Goal: Find specific page/section: Find specific page/section

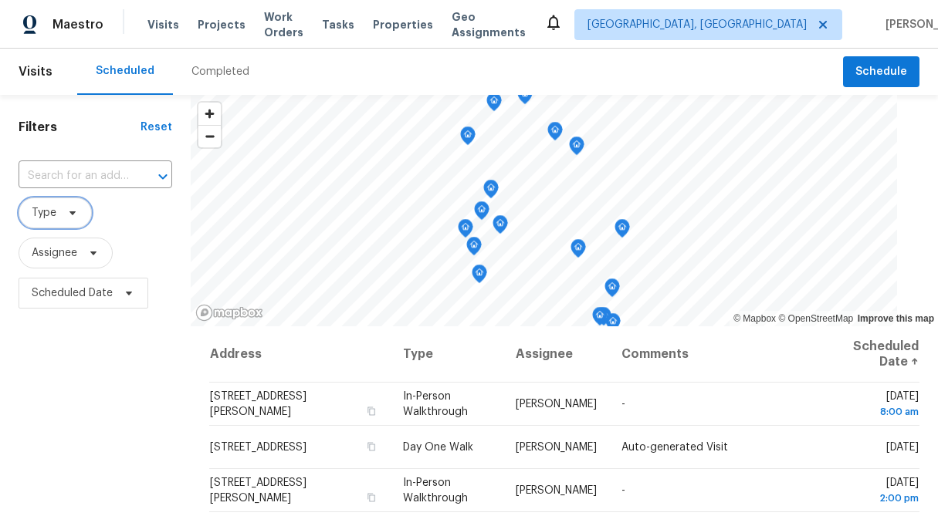
click at [58, 212] on span "Type" at bounding box center [55, 213] width 73 height 31
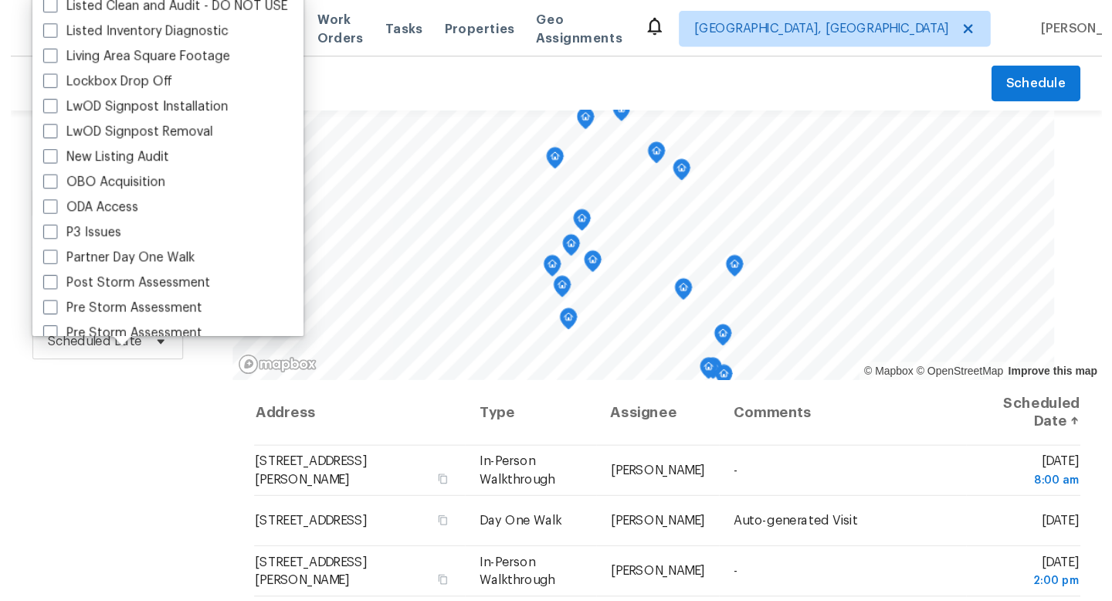
scroll to position [756, 0]
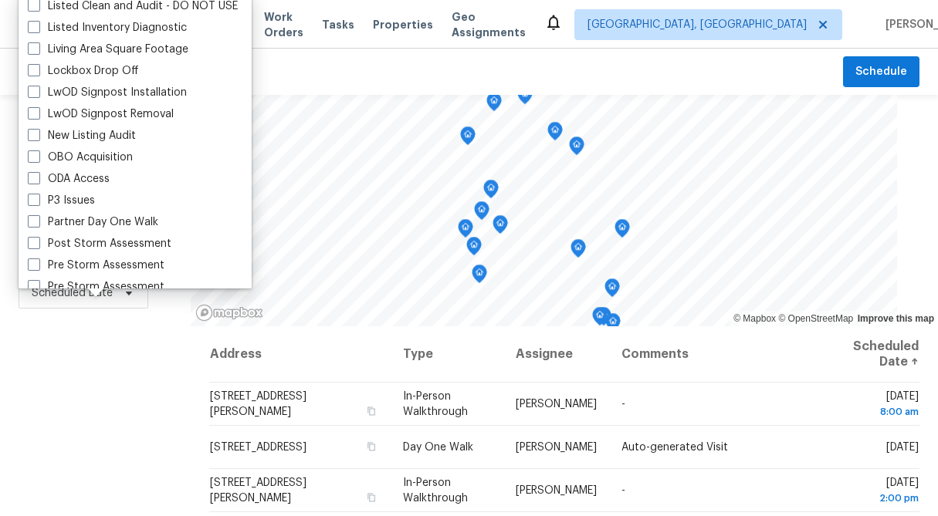
click at [354, 60] on div "Scheduled Completed" at bounding box center [460, 72] width 766 height 46
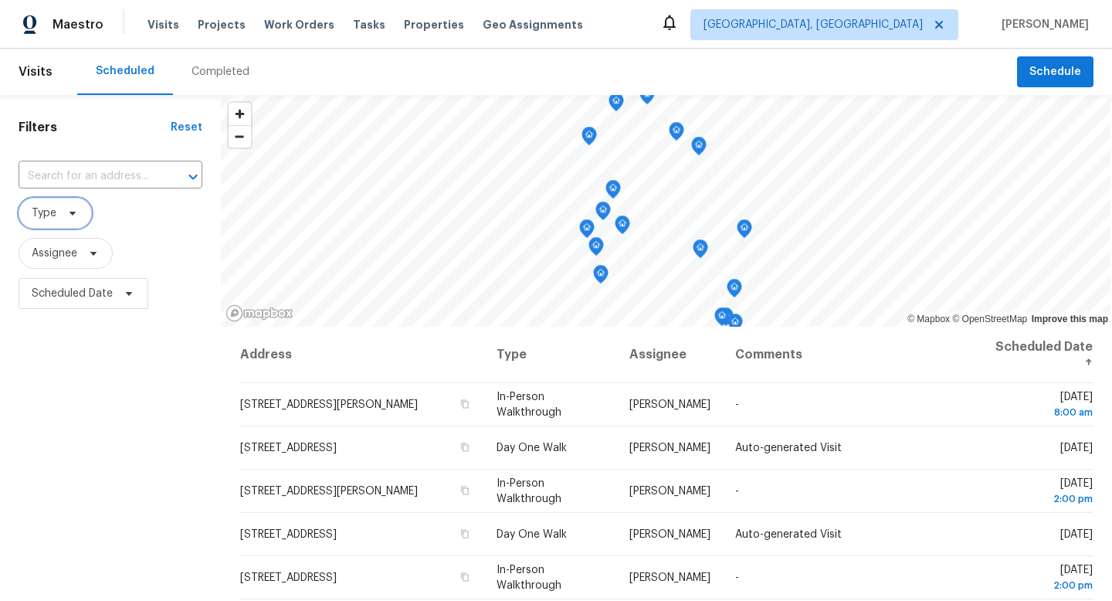
click at [77, 213] on icon at bounding box center [72, 213] width 12 height 12
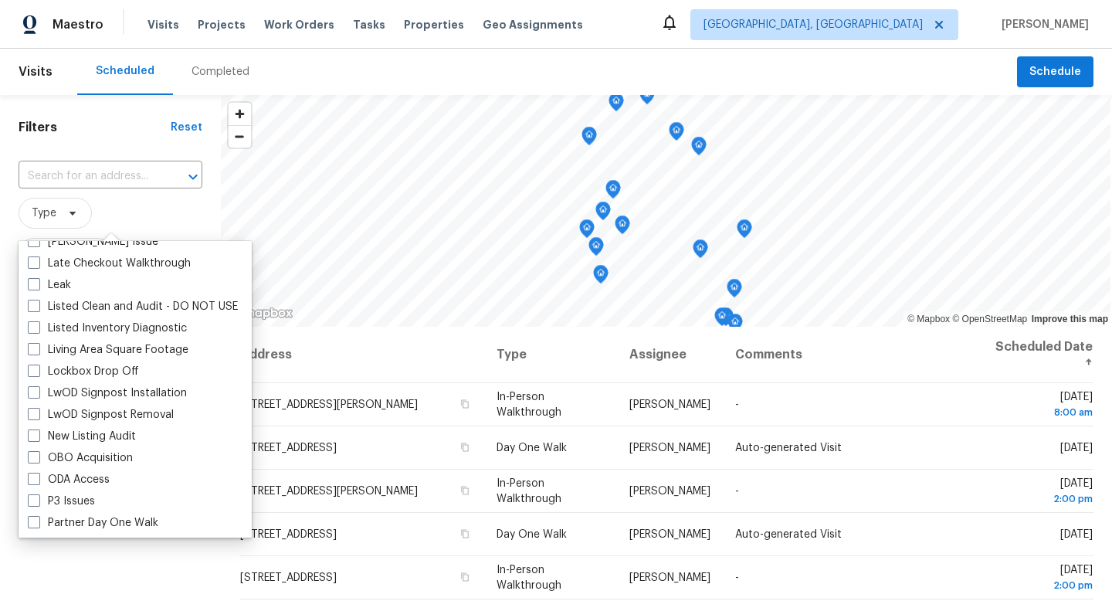
scroll to position [707, 0]
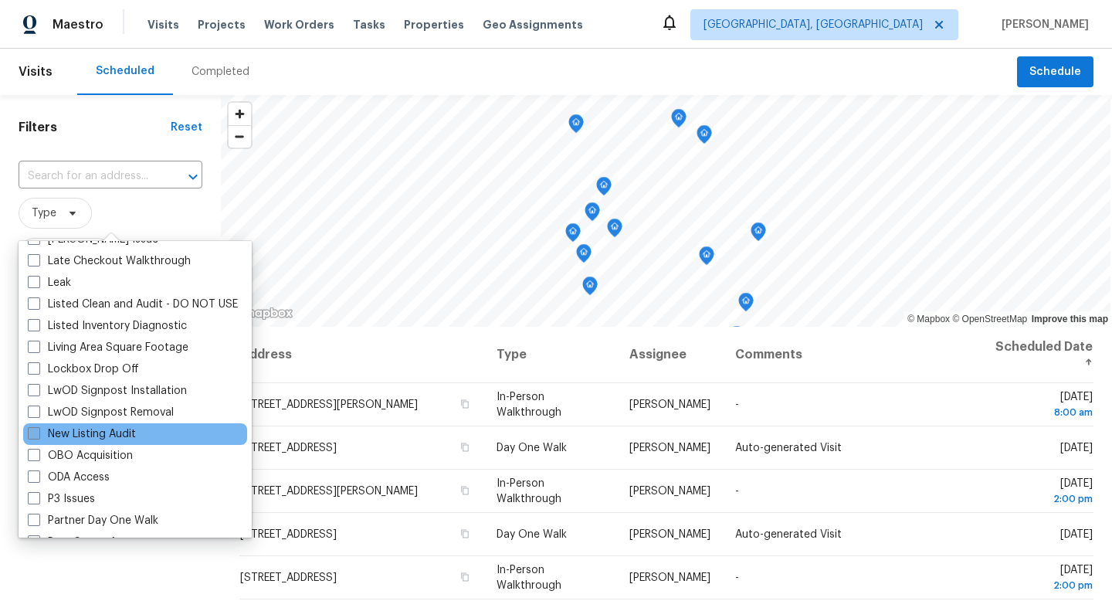
click at [77, 434] on label "New Listing Audit" at bounding box center [82, 433] width 108 height 15
click at [38, 434] on input "New Listing Audit" at bounding box center [33, 431] width 10 height 10
checkbox input "true"
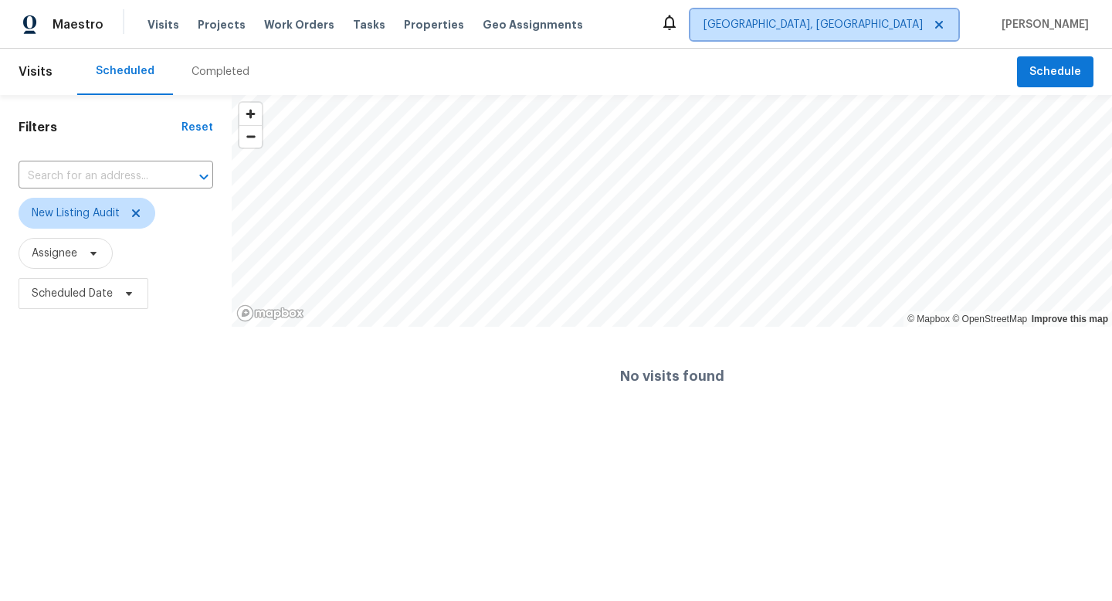
click at [865, 34] on span "Albuquerque, NM" at bounding box center [824, 24] width 268 height 31
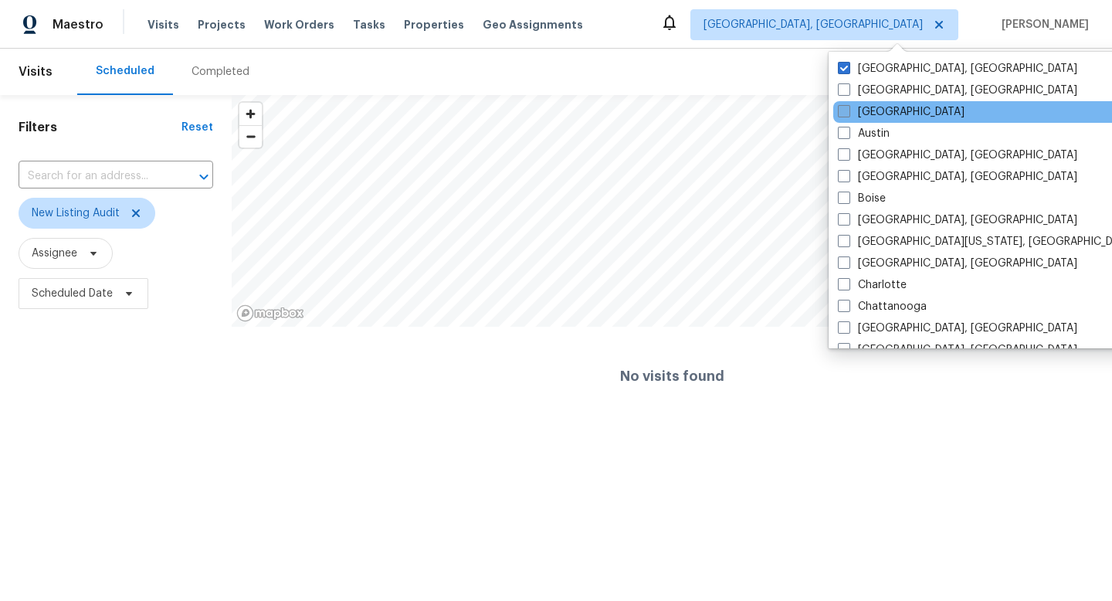
click at [844, 113] on span at bounding box center [844, 111] width 12 height 12
click at [844, 113] on input "Atlanta" at bounding box center [843, 109] width 10 height 10
checkbox input "true"
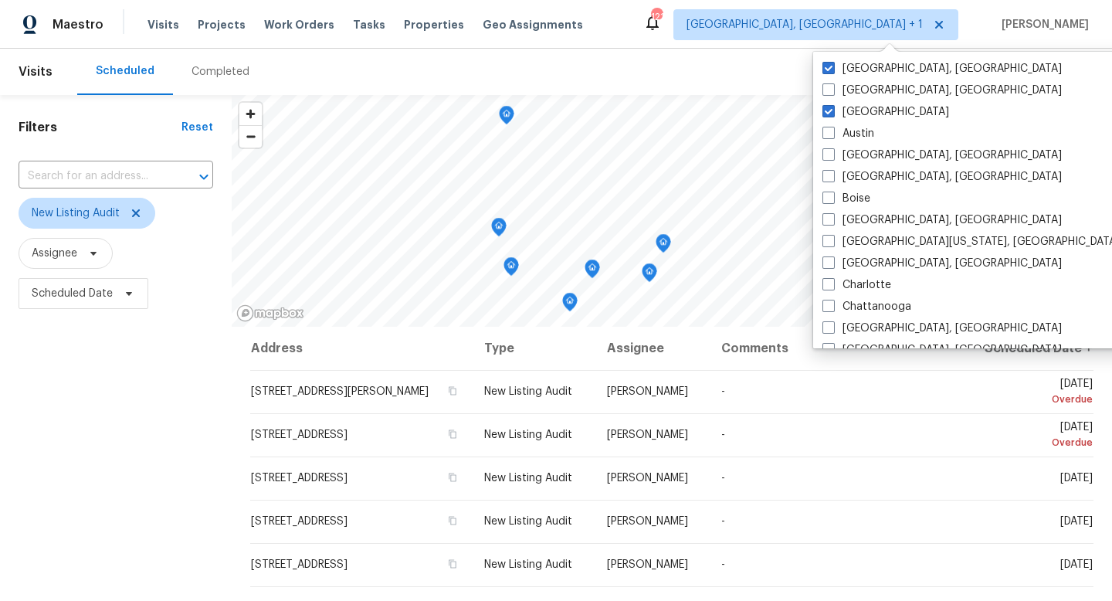
click at [208, 71] on div "Completed" at bounding box center [220, 71] width 58 height 15
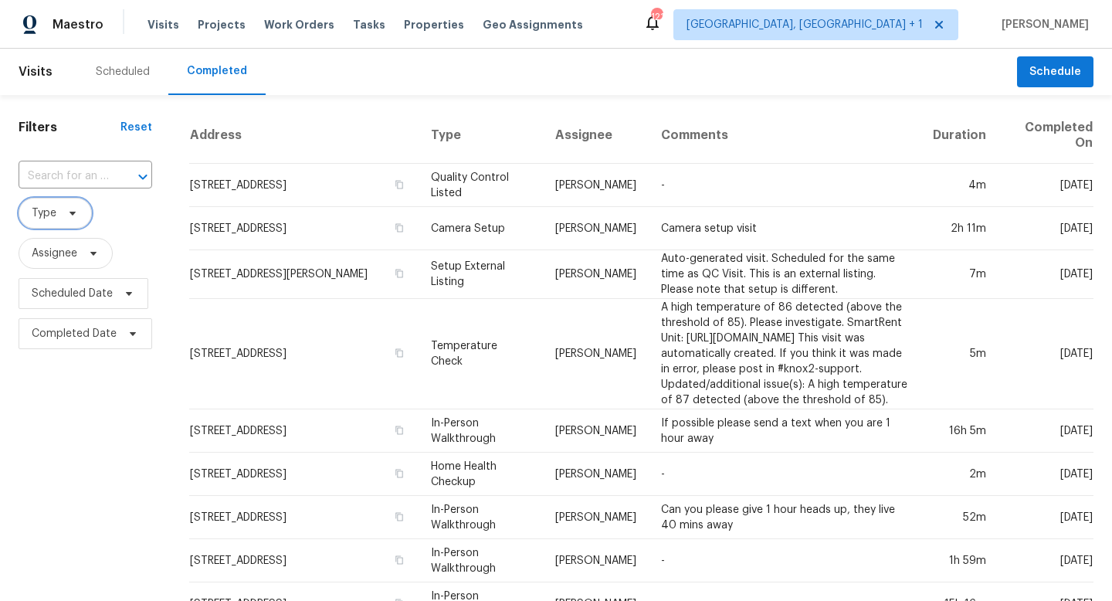
click at [78, 212] on span "Type" at bounding box center [55, 213] width 73 height 31
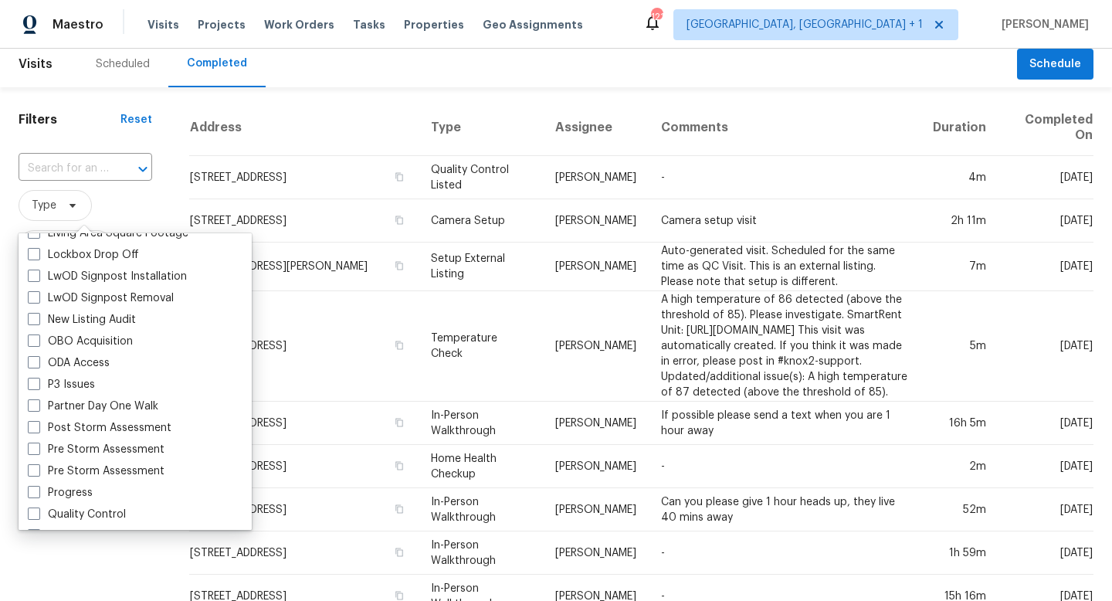
scroll to position [812, 0]
click at [34, 320] on span at bounding box center [34, 320] width 12 height 12
click at [34, 320] on input "New Listing Audit" at bounding box center [33, 318] width 10 height 10
checkbox input "true"
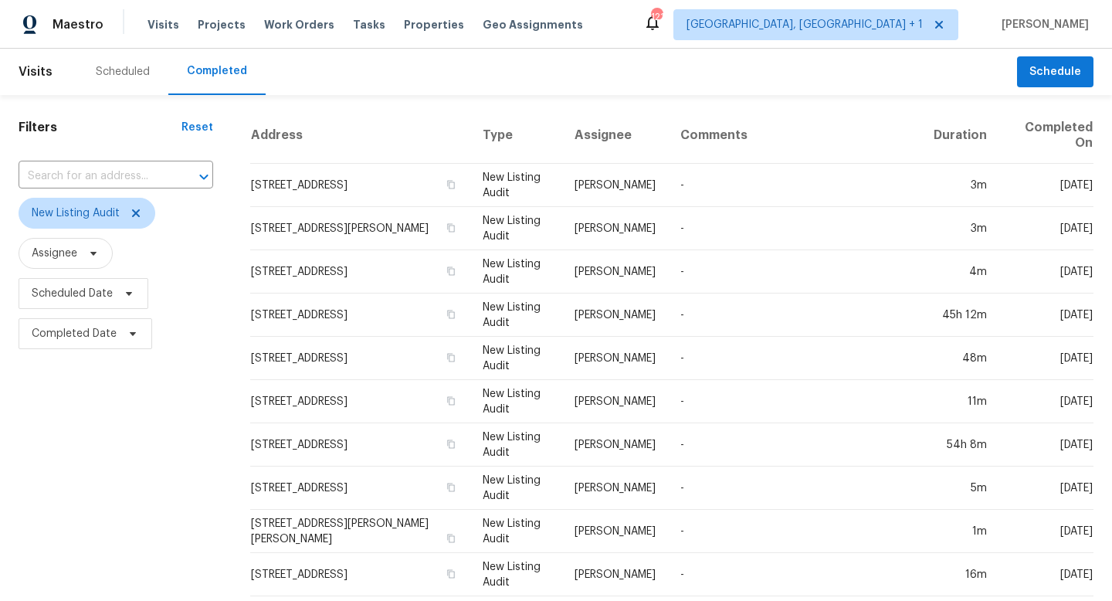
click at [93, 430] on div "Filters Reset ​ New Listing Audit Assignee Scheduled Date Completed Date" at bounding box center [116, 582] width 232 height 974
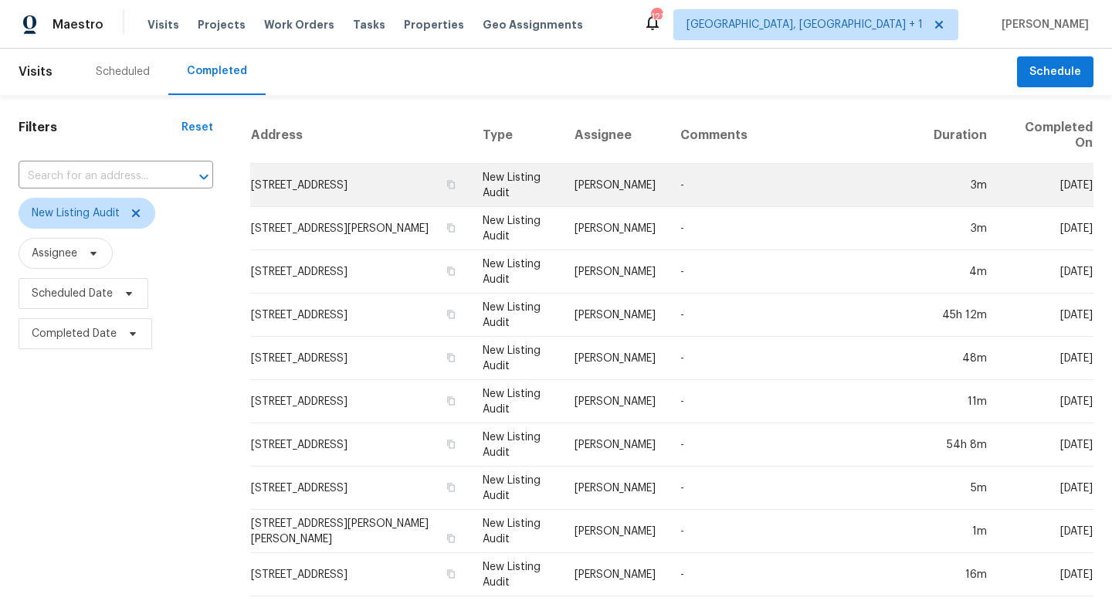
click at [422, 177] on td "270 Laurel Way, Covington, GA 30016" at bounding box center [360, 185] width 220 height 43
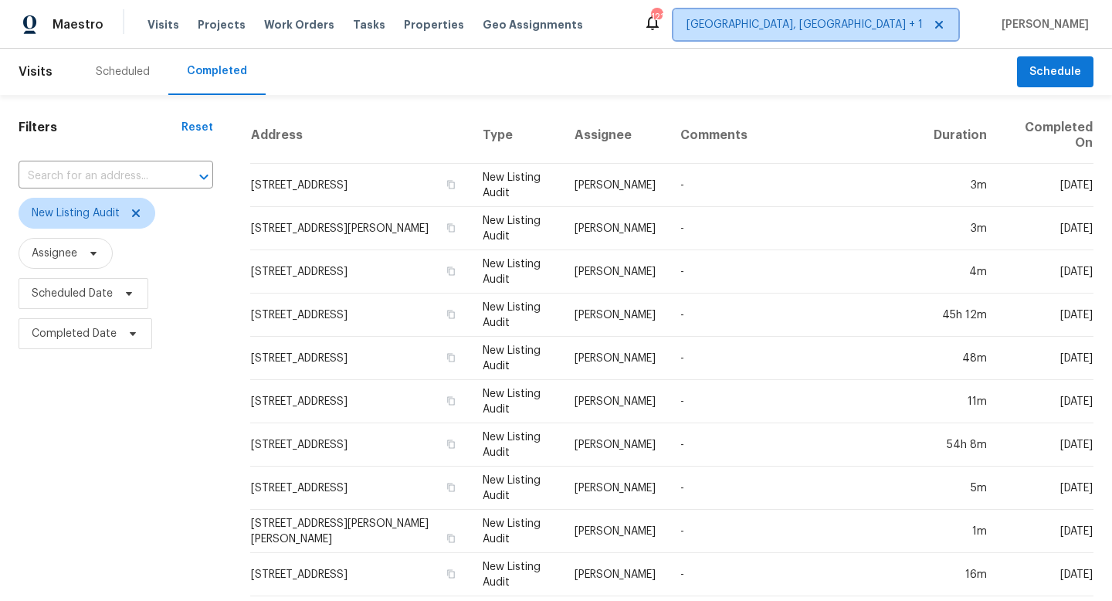
click at [885, 30] on span "[GEOGRAPHIC_DATA], [GEOGRAPHIC_DATA] + 1" at bounding box center [804, 24] width 236 height 15
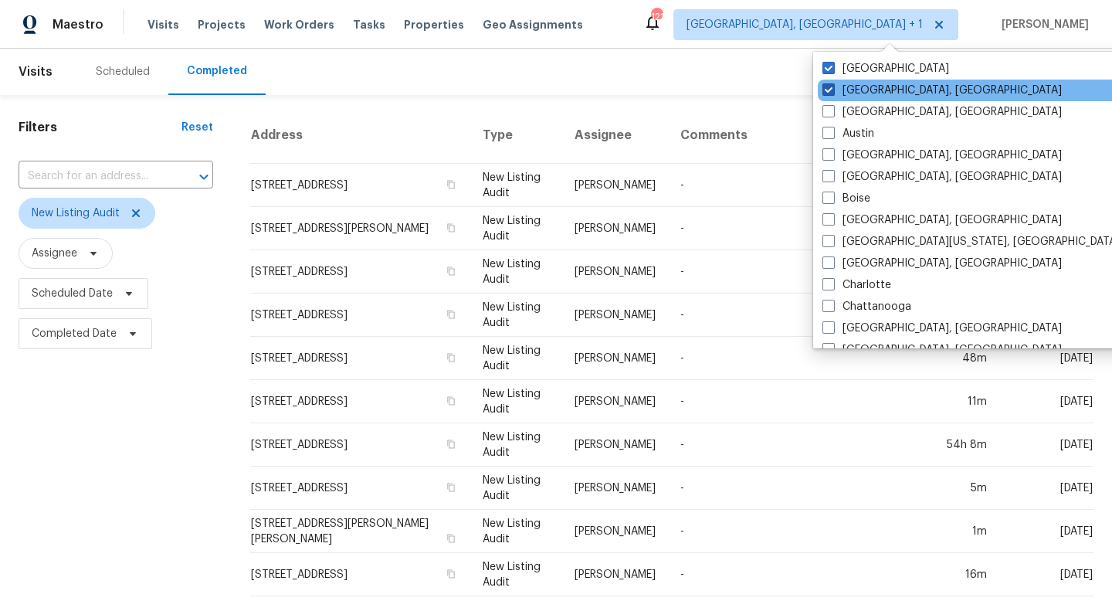
click at [829, 90] on span at bounding box center [828, 89] width 12 height 12
click at [829, 90] on input "Albuquerque, NM" at bounding box center [827, 88] width 10 height 10
checkbox input "false"
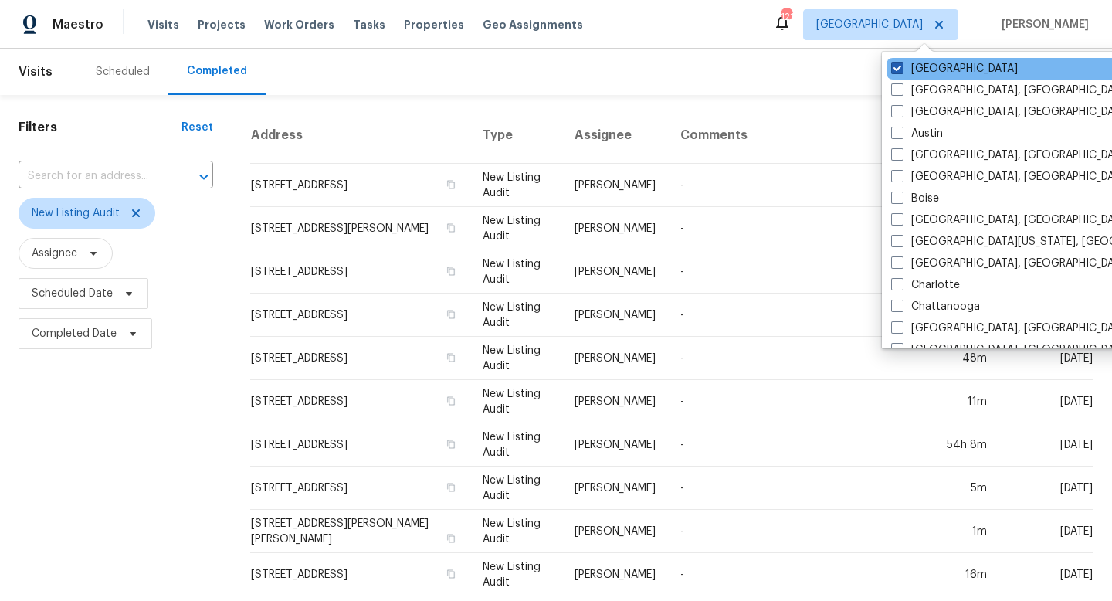
click at [897, 67] on span at bounding box center [897, 68] width 12 height 12
click at [897, 67] on input "Atlanta" at bounding box center [896, 66] width 10 height 10
checkbox input "false"
checkbox input "true"
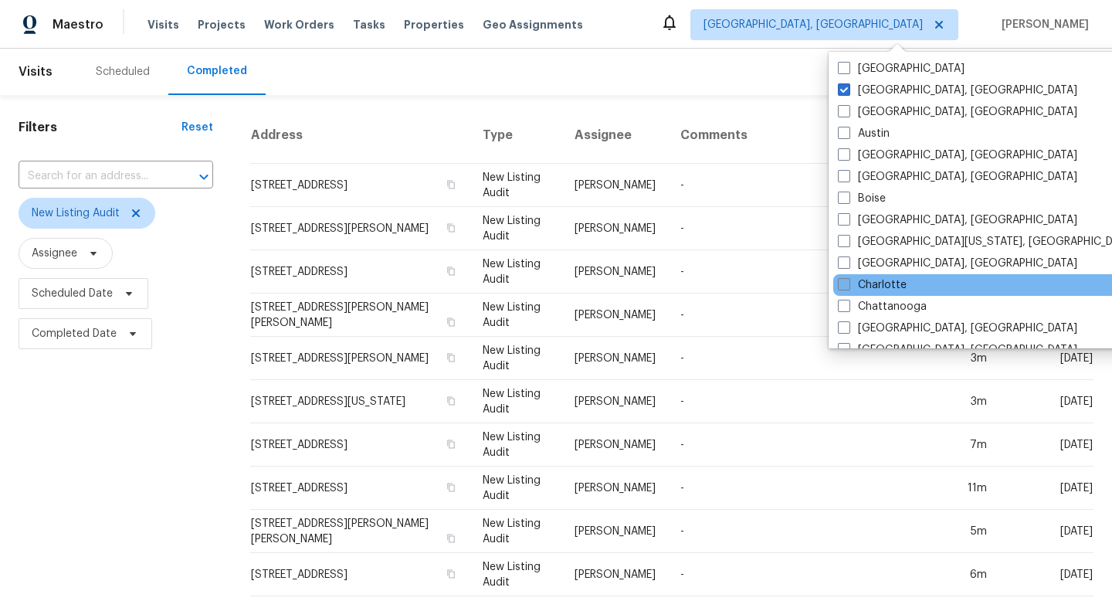
click at [844, 285] on span at bounding box center [844, 284] width 12 height 12
click at [844, 285] on input "Charlotte" at bounding box center [843, 282] width 10 height 10
checkbox input "true"
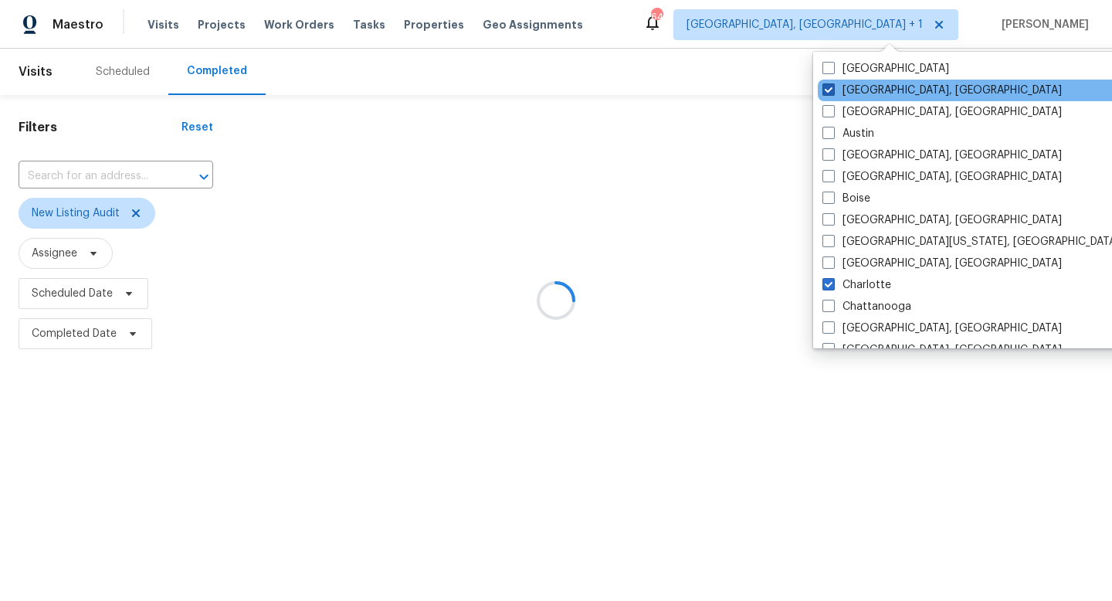
click at [828, 90] on span at bounding box center [828, 89] width 12 height 12
click at [828, 90] on input "Albuquerque, NM" at bounding box center [827, 88] width 10 height 10
checkbox input "false"
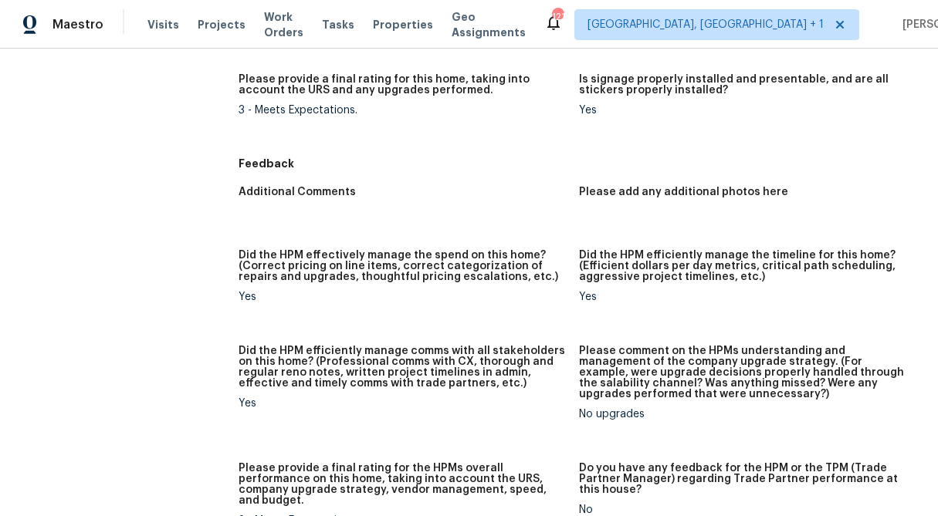
scroll to position [1244, 0]
